Goal: Task Accomplishment & Management: Complete application form

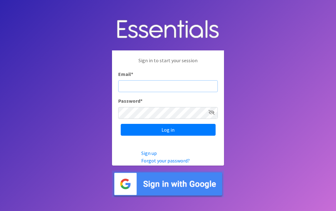
click at [159, 86] on input "Email *" at bounding box center [168, 86] width 100 height 12
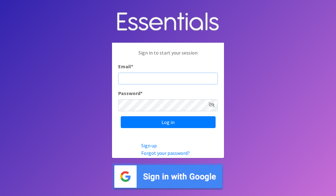
click at [155, 77] on input "Email *" at bounding box center [168, 79] width 100 height 12
click at [137, 79] on input "Email *" at bounding box center [168, 79] width 100 height 12
type input "p"
type input "Pzavala1954@gmail.com"
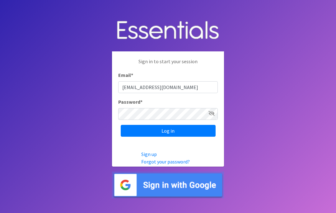
click at [157, 182] on img at bounding box center [168, 184] width 112 height 27
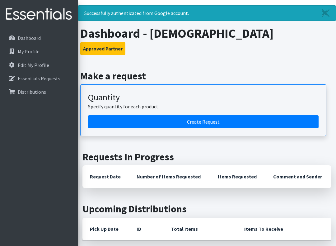
scroll to position [11, 0]
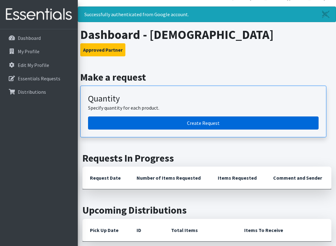
click at [219, 125] on link "Create Request" at bounding box center [203, 122] width 231 height 13
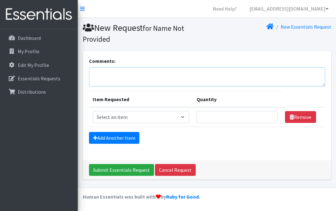
click at [147, 74] on textarea "Comments:" at bounding box center [207, 76] width 236 height 19
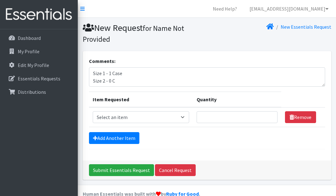
click at [222, 7] on html "Need Help? [EMAIL_ADDRESS][DOMAIN_NAME] Organization Settings My Co-Workers My …" at bounding box center [168, 104] width 336 height 208
click at [222, 7] on li "Need Help?" at bounding box center [224, 8] width 39 height 12
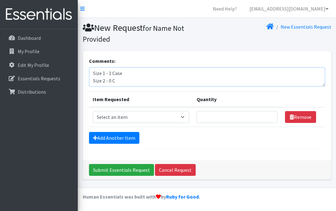
click at [122, 80] on textarea "Size 1 - 1 Case Size 2 - 0 C" at bounding box center [207, 76] width 236 height 19
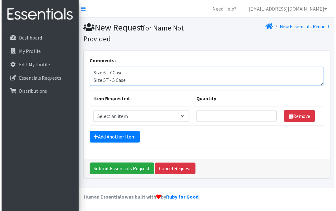
scroll to position [45, 0]
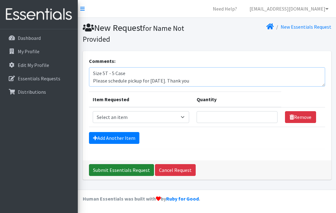
type textarea "Size 1 - 1 Case Size 2 - 0 Case Size 3 - 2 Case Size 4 - 2 Case Size 5 - 3 Case…"
click at [124, 170] on input "Submit Essentials Request" at bounding box center [121, 170] width 65 height 12
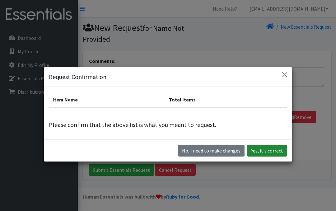
click at [262, 152] on button "Yes, it's correct" at bounding box center [267, 151] width 40 height 12
